Goal: Task Accomplishment & Management: Manage account settings

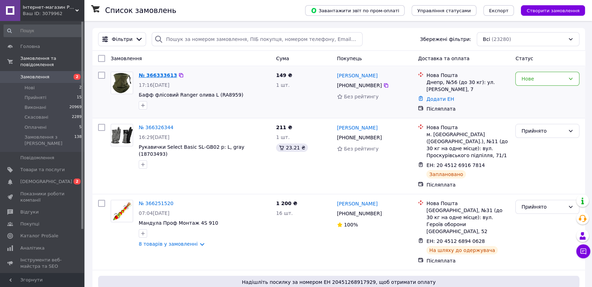
click at [154, 76] on link "№ 366333613" at bounding box center [158, 76] width 38 height 6
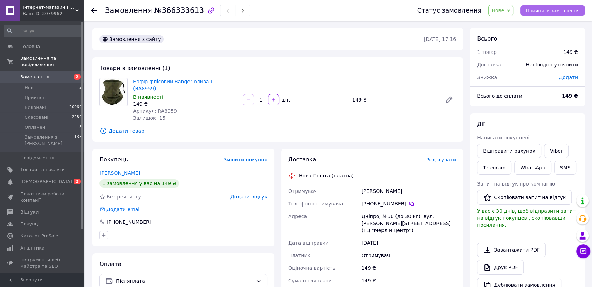
click at [557, 9] on span "Прийняти замовлення" at bounding box center [553, 10] width 54 height 5
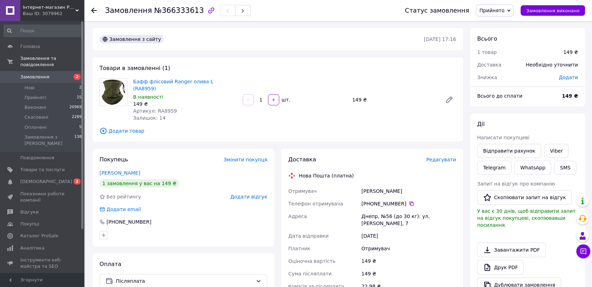
drag, startPoint x: 188, startPoint y: 141, endPoint x: 249, endPoint y: 141, distance: 61.3
click at [188, 141] on div "Замовлення з сайту [DATE] 17:16 Товари в замовленні (1) Бафф флісовий Ranger ол…" at bounding box center [278, 247] width 378 height 438
click at [441, 157] on span "Редагувати" at bounding box center [442, 160] width 30 height 6
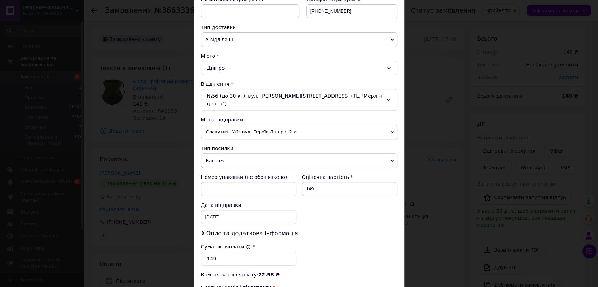
scroll to position [156, 0]
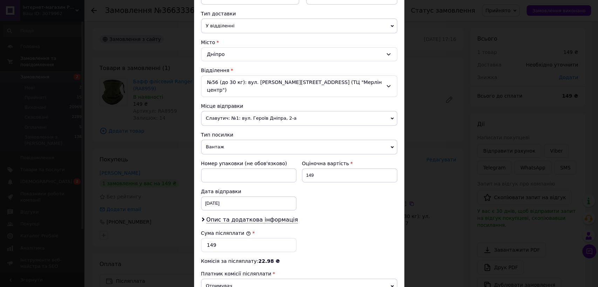
click at [260, 111] on span "Славутич: №1: вул. Героїв Дніпра, 2-а" at bounding box center [299, 118] width 196 height 15
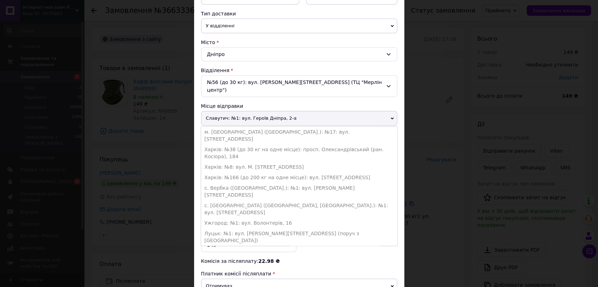
click at [271, 246] on li "Дніпро: №5: вул. [STREET_ADDRESS] (с. Дороге, провул. [PERSON_NAME][STREET_ADDR…" at bounding box center [299, 255] width 196 height 18
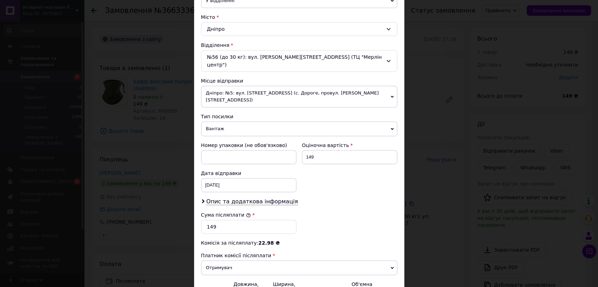
scroll to position [195, 0]
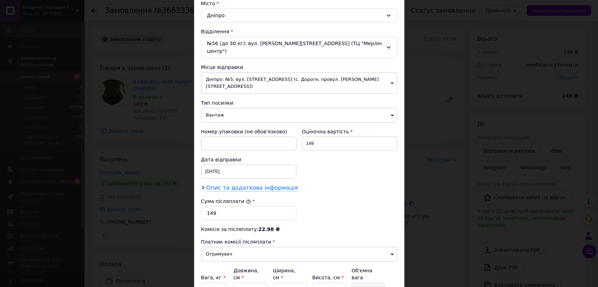
click at [241, 185] on span "Опис та додаткова інформація" at bounding box center [252, 188] width 92 height 7
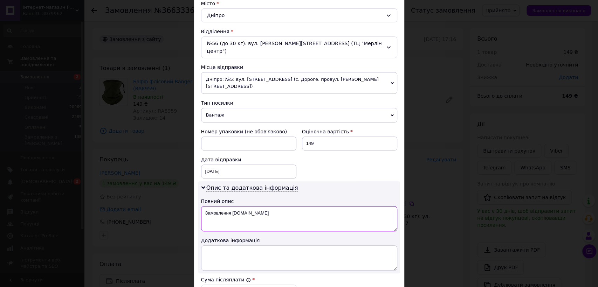
drag, startPoint x: 258, startPoint y: 196, endPoint x: 197, endPoint y: 198, distance: 61.0
click at [198, 198] on div "Опис та додаткова інформація Повний опис Замовлення [DOMAIN_NAME] Додаткова інф…" at bounding box center [299, 228] width 202 height 92
paste textarea "Fish-man.c"
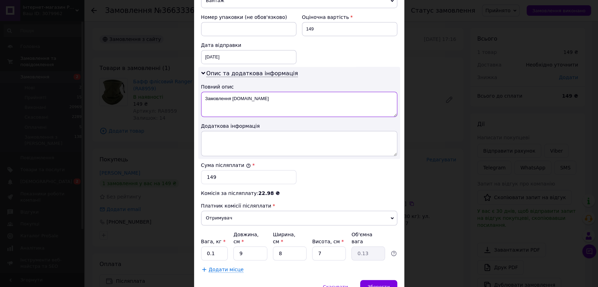
scroll to position [325, 0]
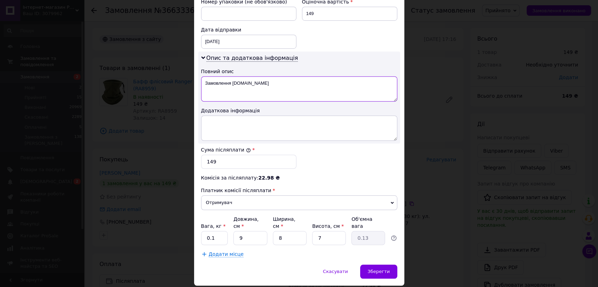
type textarea "Замовлення [DOMAIN_NAME]"
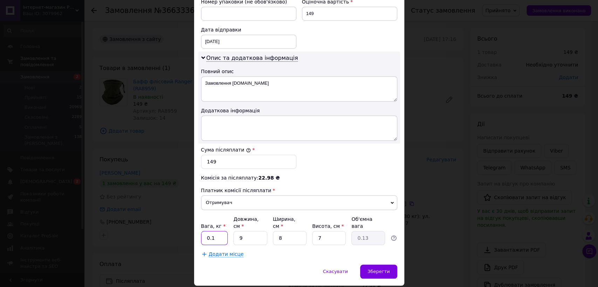
click at [218, 231] on input "0.1" at bounding box center [214, 238] width 27 height 14
type input "0.5"
drag, startPoint x: 282, startPoint y: 216, endPoint x: 273, endPoint y: 217, distance: 8.8
click at [273, 231] on input "8" at bounding box center [290, 238] width 34 height 14
type input "2"
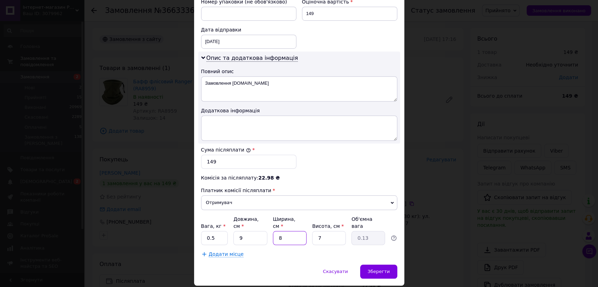
type input "0.1"
type input "20"
type input "0.32"
type input "20"
drag, startPoint x: 319, startPoint y: 217, endPoint x: 313, endPoint y: 217, distance: 5.3
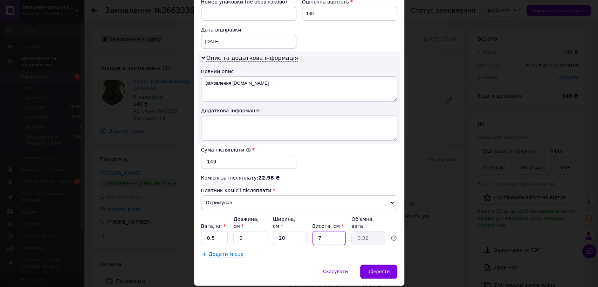
click at [313, 231] on input "7" at bounding box center [329, 238] width 34 height 14
type input "1"
type input "0.1"
type input "10"
type input "0.45"
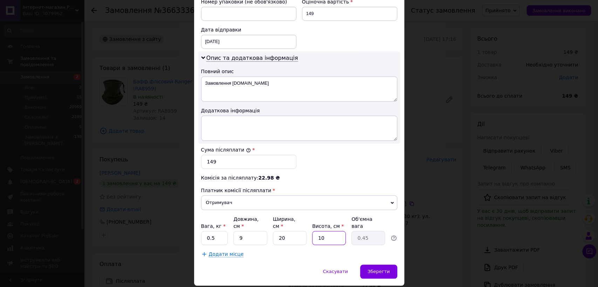
type input "10"
click at [237, 231] on input "9" at bounding box center [250, 238] width 34 height 14
type input "5"
type input "0.25"
type input "5"
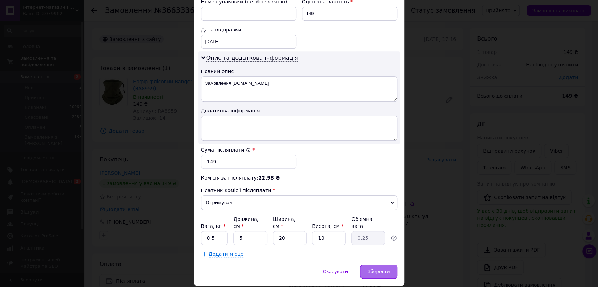
click at [374, 269] on span "Зберегти" at bounding box center [379, 271] width 22 height 5
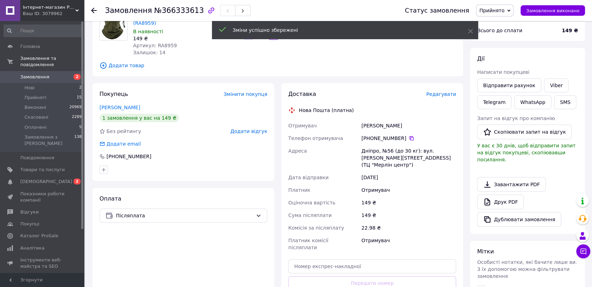
scroll to position [78, 0]
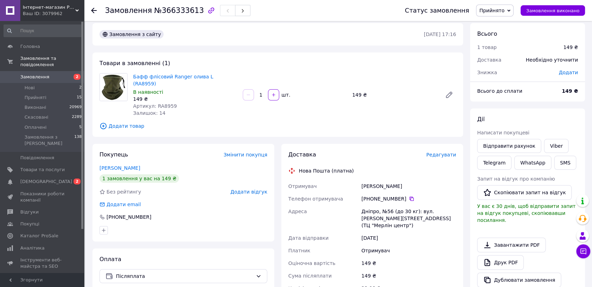
scroll to position [0, 0]
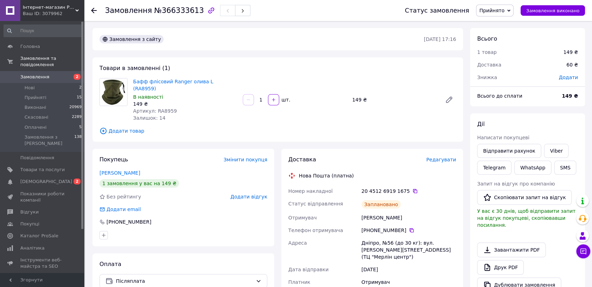
click at [149, 135] on div "Замовлення з сайту [DATE] 17:16 Товари в замовленні (1) Бафф флісовий Ranger ол…" at bounding box center [278, 279] width 378 height 502
click at [192, 230] on div at bounding box center [183, 235] width 171 height 11
click at [412, 189] on icon at bounding box center [415, 192] width 6 height 6
click at [43, 176] on link "[DEMOGRAPHIC_DATA] 0 2" at bounding box center [43, 182] width 86 height 12
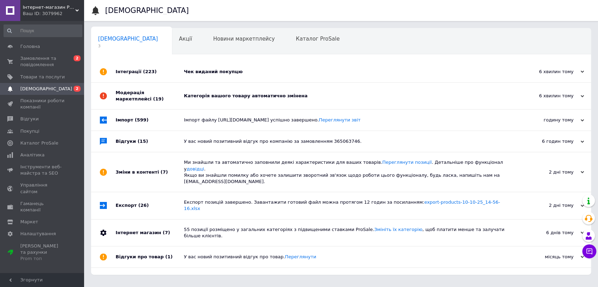
click at [545, 76] on div "6 хвилин тому [DATE]" at bounding box center [552, 71] width 77 height 21
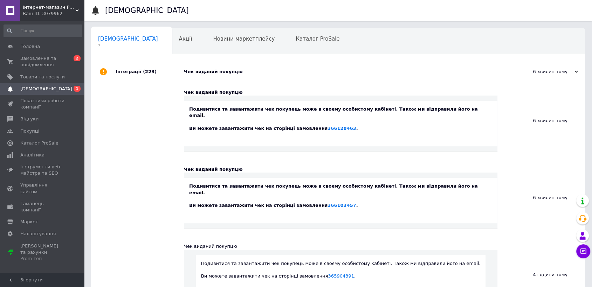
click at [545, 76] on div "6 хвилин тому [DATE]" at bounding box center [546, 71] width 77 height 21
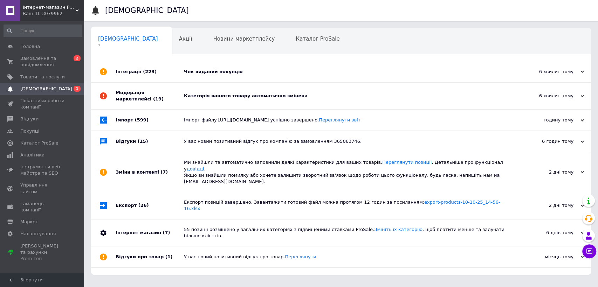
click at [551, 96] on div "6 хвилин тому" at bounding box center [549, 96] width 70 height 6
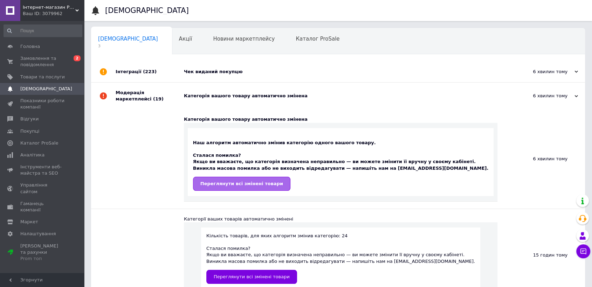
click at [267, 181] on span "Переглянути всі змінені товари" at bounding box center [241, 183] width 83 height 5
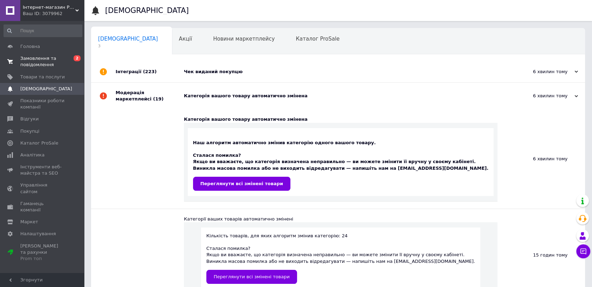
click at [50, 62] on span "Замовлення та повідомлення" at bounding box center [42, 61] width 45 height 13
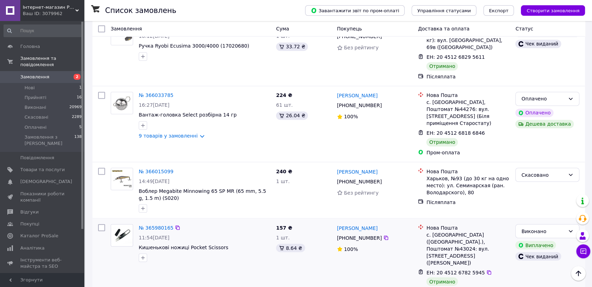
scroll to position [1168, 0]
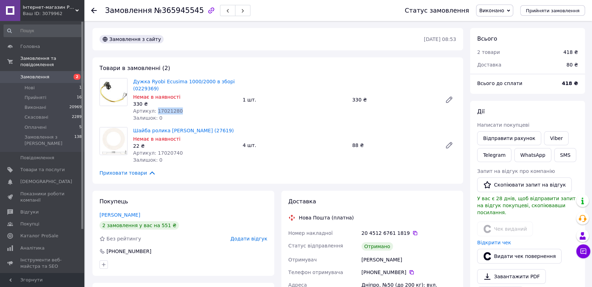
drag, startPoint x: 154, startPoint y: 111, endPoint x: 176, endPoint y: 111, distance: 22.4
click at [176, 111] on div "Артикул: 17021280" at bounding box center [185, 111] width 104 height 7
copy span "17021280"
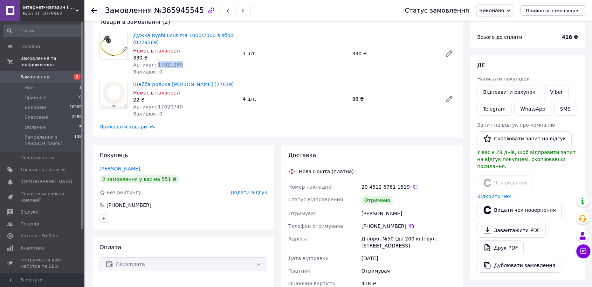
scroll to position [78, 0]
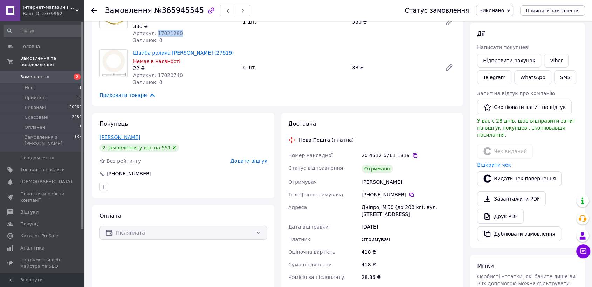
click at [128, 136] on link "[PERSON_NAME]" at bounding box center [120, 138] width 41 height 6
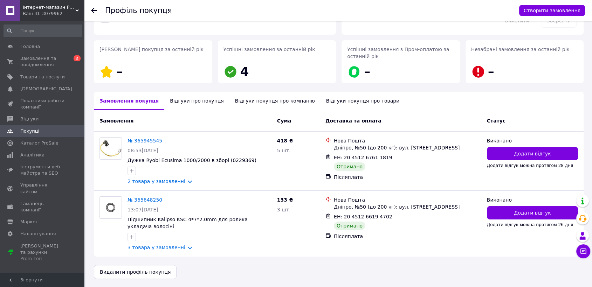
scroll to position [88, 0]
click at [148, 198] on link "№ 365648250" at bounding box center [145, 200] width 35 height 6
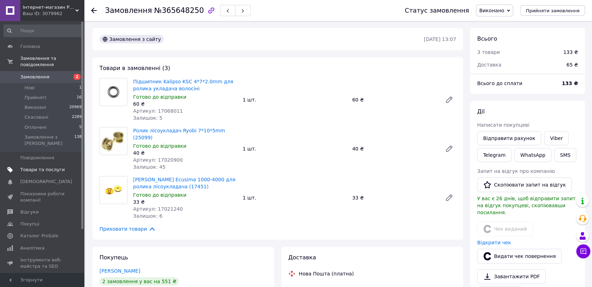
click at [39, 167] on span "Товари та послуги" at bounding box center [42, 170] width 45 height 6
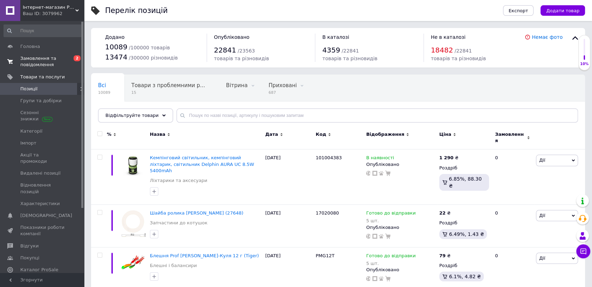
click at [43, 66] on span "Замовлення та повідомлення" at bounding box center [42, 61] width 45 height 13
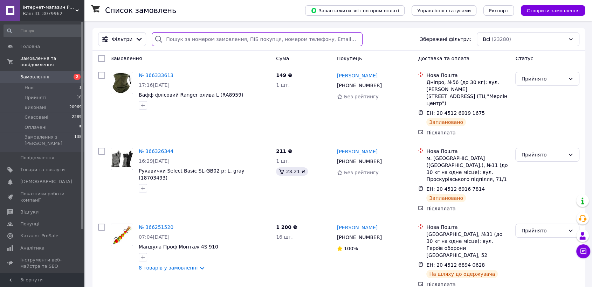
click at [179, 40] on input "search" at bounding box center [257, 39] width 211 height 14
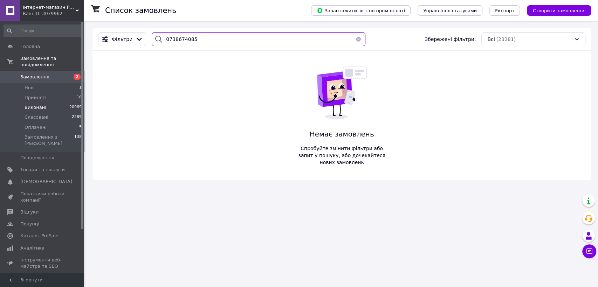
type input "0738674085"
click at [40, 104] on span "Виконані" at bounding box center [36, 107] width 22 height 6
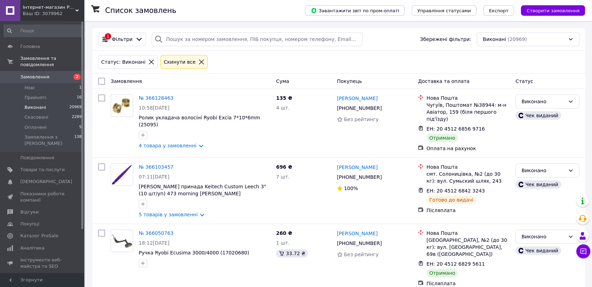
click at [198, 60] on icon at bounding box center [201, 62] width 6 height 6
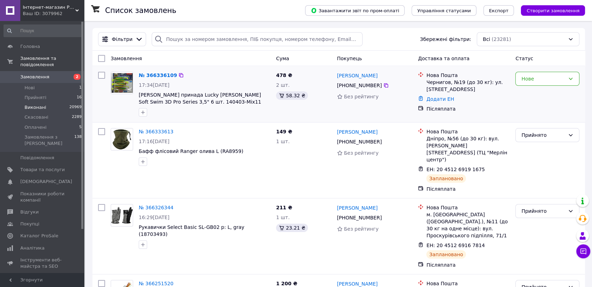
drag, startPoint x: 244, startPoint y: 62, endPoint x: 236, endPoint y: 73, distance: 13.5
click at [244, 62] on div "Замовлення" at bounding box center [190, 58] width 165 height 13
click at [159, 74] on link "№ 366336109" at bounding box center [158, 76] width 38 height 6
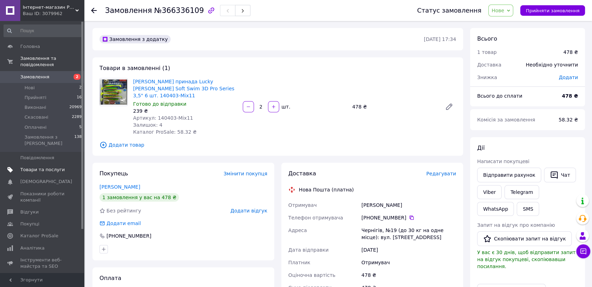
click at [34, 167] on span "Товари та послуги" at bounding box center [42, 170] width 45 height 6
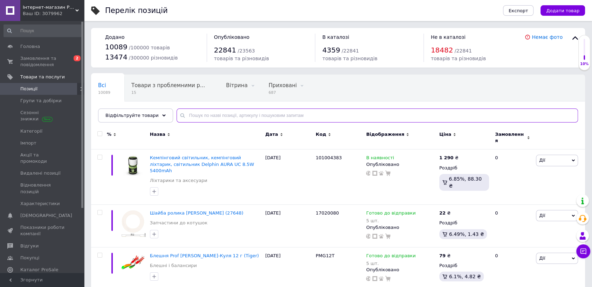
click at [210, 116] on input "text" at bounding box center [378, 116] width 402 height 14
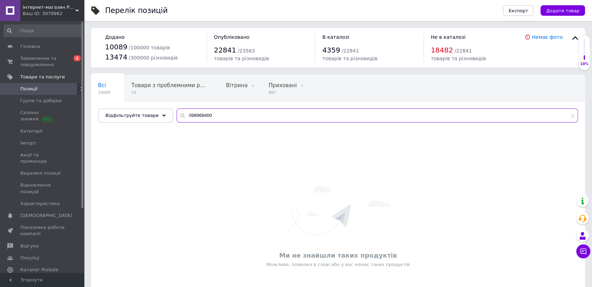
type input "0989684003"
drag, startPoint x: 193, startPoint y: 118, endPoint x: 178, endPoint y: 121, distance: 15.3
click at [178, 121] on input "0989684003" at bounding box center [378, 116] width 402 height 14
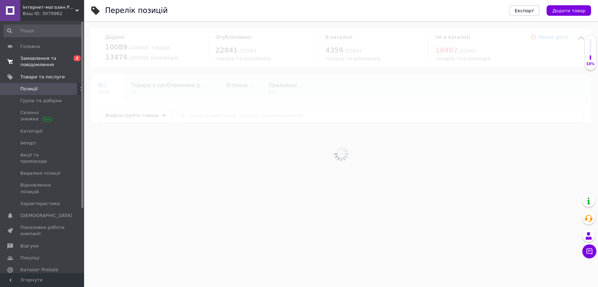
click at [41, 64] on span "Замовлення та повідомлення" at bounding box center [42, 61] width 45 height 13
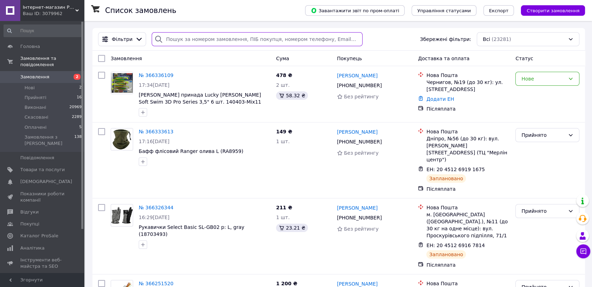
click at [168, 39] on input "search" at bounding box center [257, 39] width 211 height 14
paste input "0989684003"
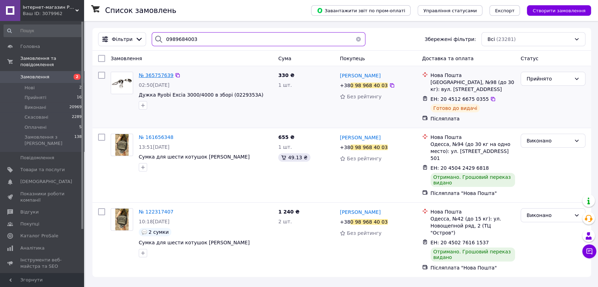
type input "0989684003"
click at [157, 75] on span "№ 365757639" at bounding box center [156, 76] width 35 height 6
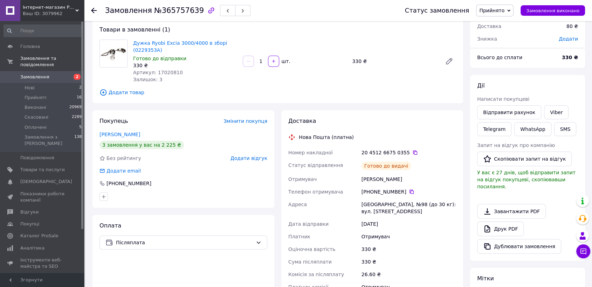
scroll to position [39, 0]
click at [108, 136] on link "[PERSON_NAME]" at bounding box center [120, 134] width 41 height 6
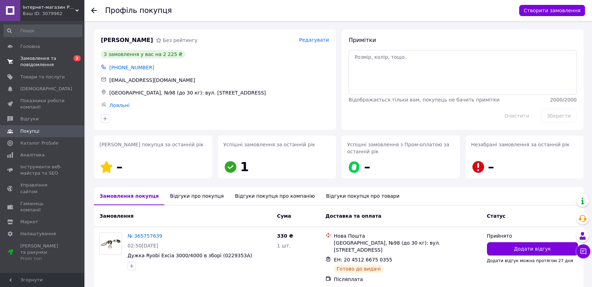
click at [41, 67] on span "Замовлення та повідомлення" at bounding box center [42, 61] width 45 height 13
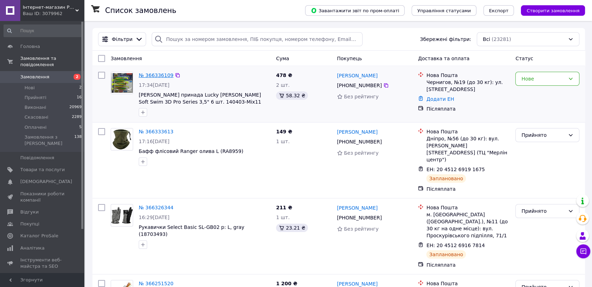
click at [162, 77] on link "№ 366336109" at bounding box center [156, 76] width 35 height 6
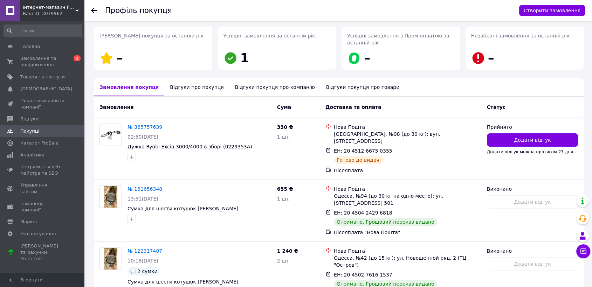
scroll to position [148, 0]
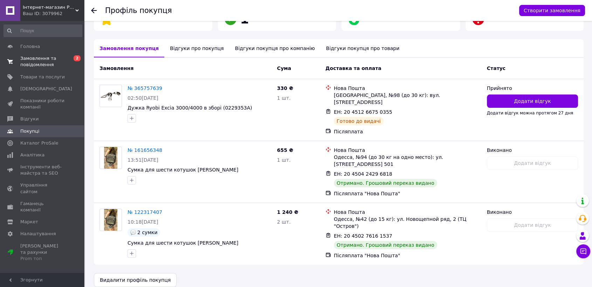
click at [41, 60] on span "Замовлення та повідомлення" at bounding box center [42, 61] width 45 height 13
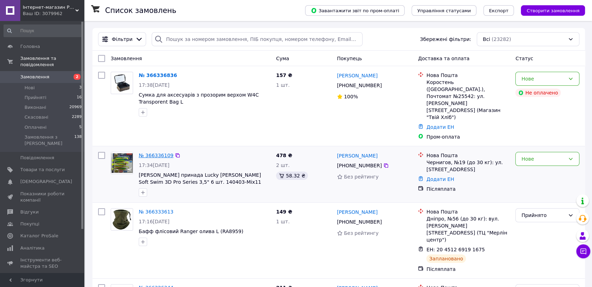
click at [148, 153] on link "№ 366336109" at bounding box center [156, 156] width 35 height 6
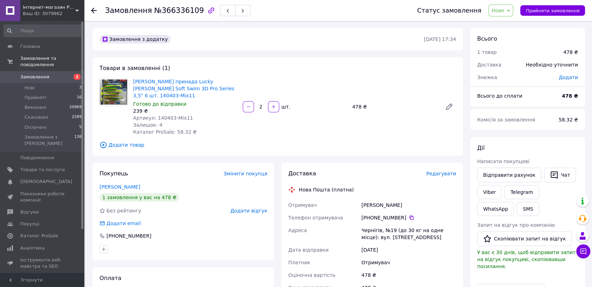
click at [559, 19] on div "Статус замовлення Нове Прийнято Виконано Скасовано Оплачено Прийняти замовлення" at bounding box center [494, 10] width 182 height 21
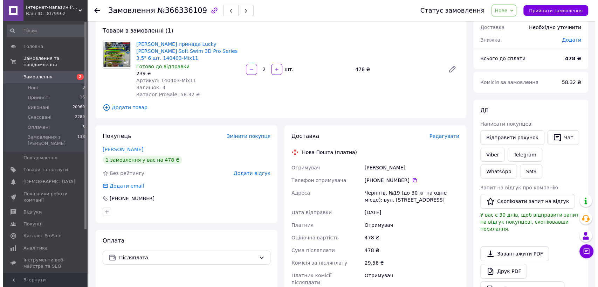
scroll to position [39, 0]
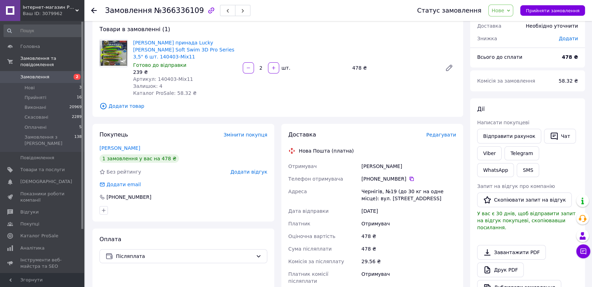
click at [437, 132] on span "Редагувати" at bounding box center [442, 135] width 30 height 6
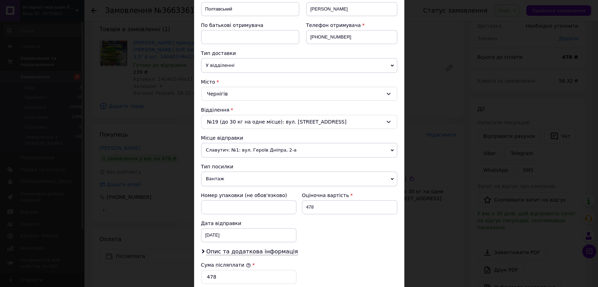
scroll to position [117, 0]
click at [235, 178] on span "Вантаж" at bounding box center [299, 178] width 196 height 15
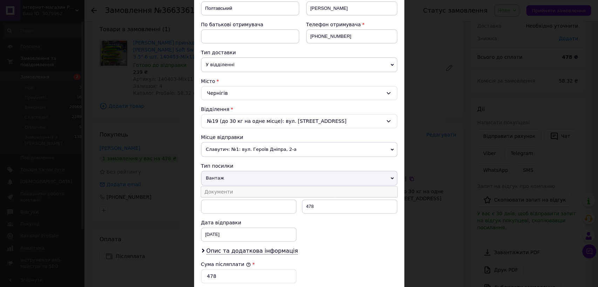
click at [233, 191] on li "Документи" at bounding box center [299, 192] width 196 height 11
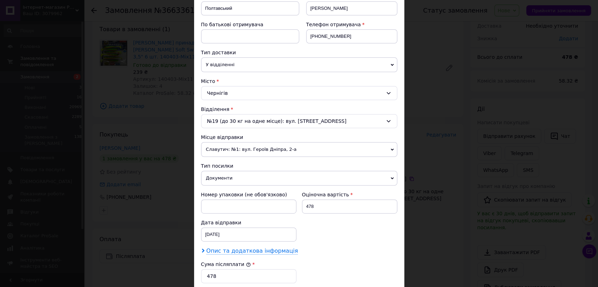
click at [239, 254] on span "Опис та додаткова інформація" at bounding box center [252, 251] width 92 height 7
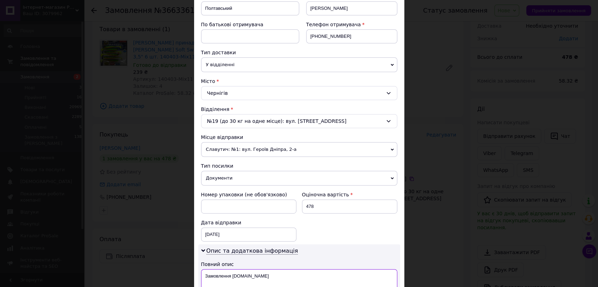
drag, startPoint x: 250, startPoint y: 274, endPoint x: 202, endPoint y: 277, distance: 48.4
click at [202, 277] on textarea "Замовлення [DOMAIN_NAME]" at bounding box center [299, 282] width 196 height 25
paste textarea "Fish-man.c"
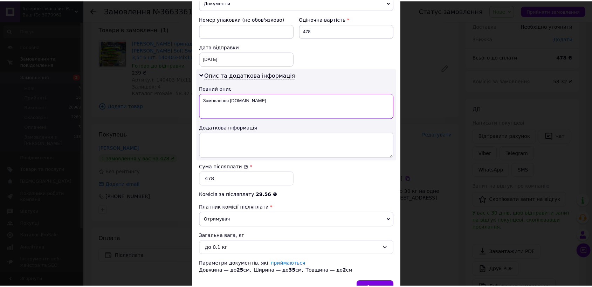
scroll to position [311, 0]
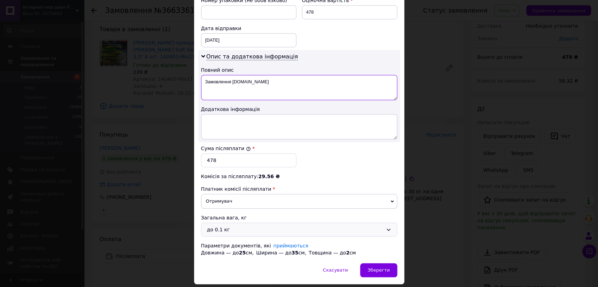
type textarea "Замовлення [DOMAIN_NAME]"
click at [235, 226] on div "до 0.1 кг" at bounding box center [295, 230] width 176 height 8
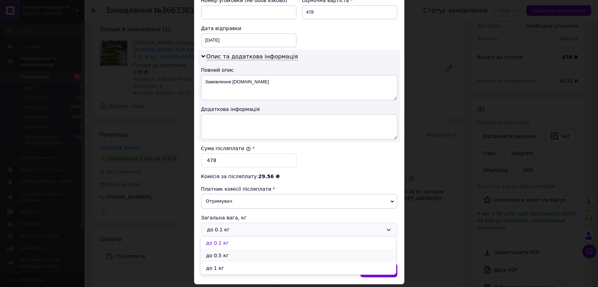
click at [234, 254] on li "до 0.5 кг" at bounding box center [298, 256] width 196 height 13
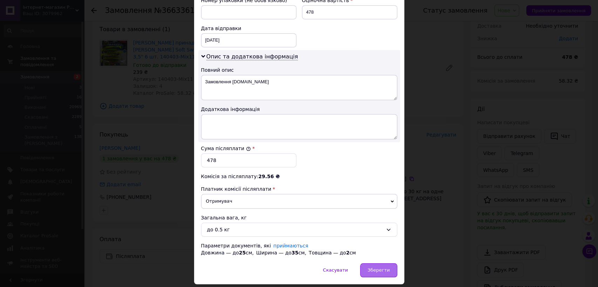
click at [370, 265] on div "Зберегти" at bounding box center [378, 271] width 37 height 14
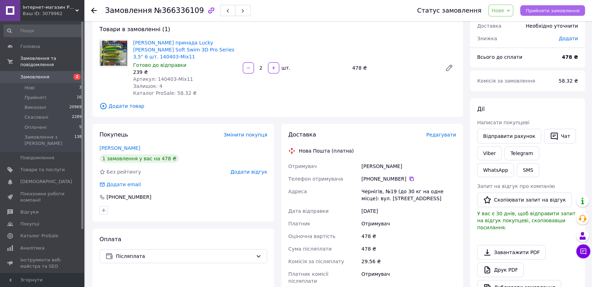
click at [531, 14] on button "Прийняти замовлення" at bounding box center [552, 10] width 65 height 11
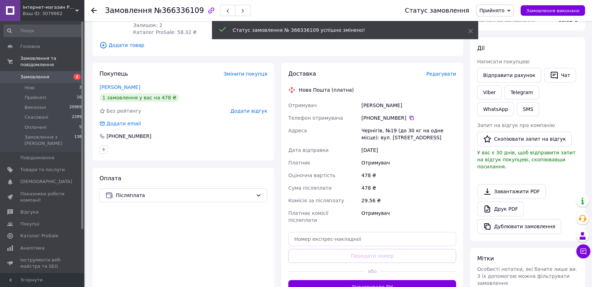
scroll to position [117, 0]
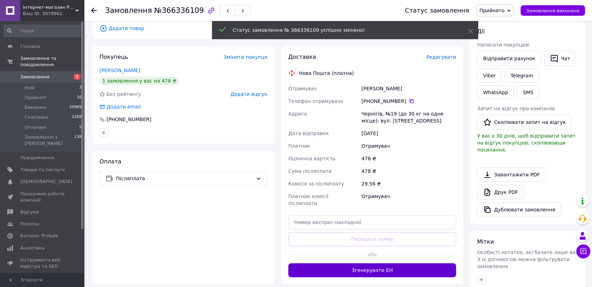
click at [369, 264] on button "Згенерувати ЕН" at bounding box center [372, 271] width 168 height 14
